Goal: Task Accomplishment & Management: Use online tool/utility

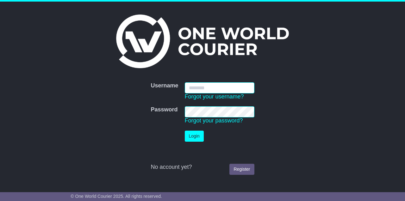
type input "**********"
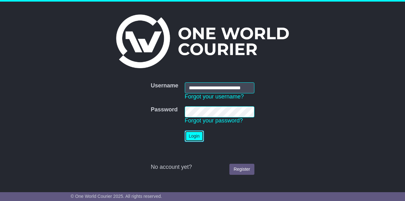
click at [190, 141] on button "Login" at bounding box center [194, 136] width 19 height 11
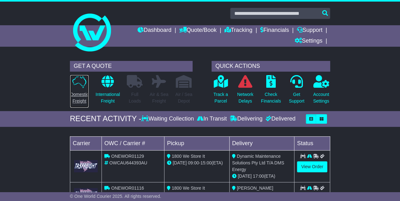
click at [83, 91] on p "Domestic Freight" at bounding box center [79, 97] width 18 height 13
